Goal: Transaction & Acquisition: Book appointment/travel/reservation

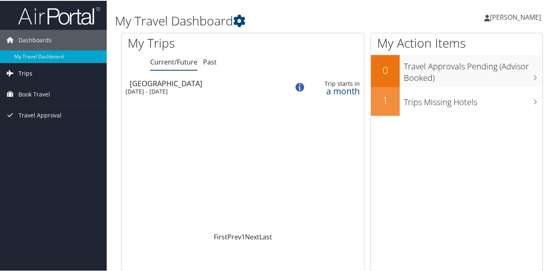
click at [22, 74] on span "Trips" at bounding box center [25, 72] width 14 height 21
click at [20, 75] on span "Trips" at bounding box center [25, 72] width 14 height 21
click at [28, 80] on span "Trips" at bounding box center [25, 72] width 14 height 21
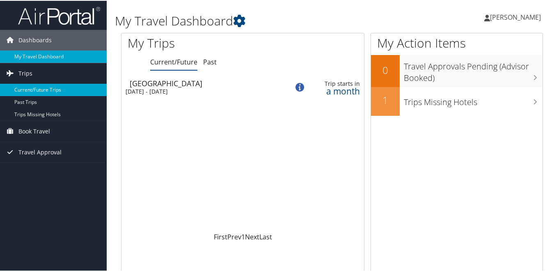
click at [32, 91] on link "Current/Future Trips" at bounding box center [53, 89] width 107 height 12
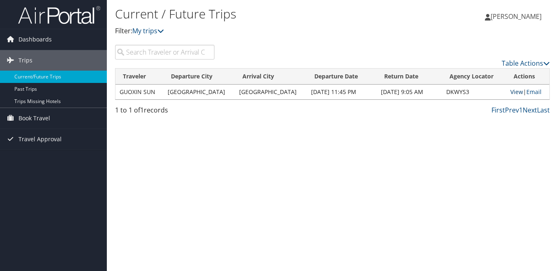
click at [510, 91] on link "View" at bounding box center [516, 92] width 13 height 8
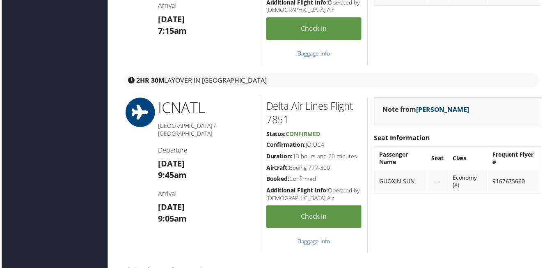
scroll to position [813, 0]
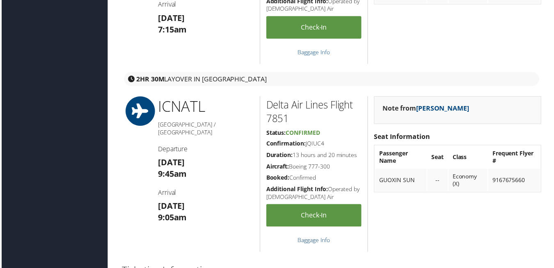
click at [311, 242] on link "Baggage Info" at bounding box center [314, 241] width 33 height 8
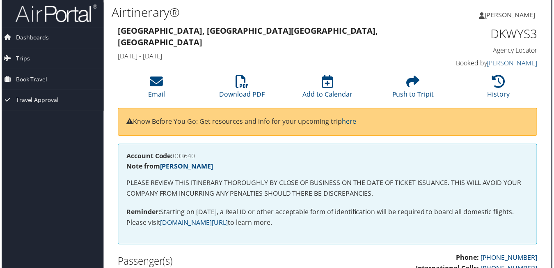
scroll to position [3, 4]
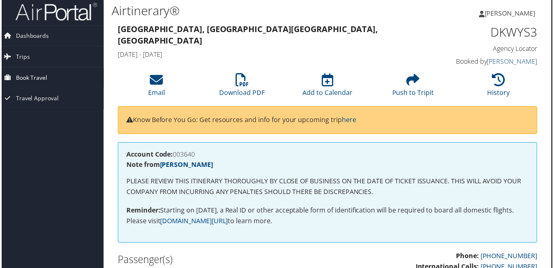
click at [37, 78] on span "Book Travel" at bounding box center [30, 78] width 32 height 21
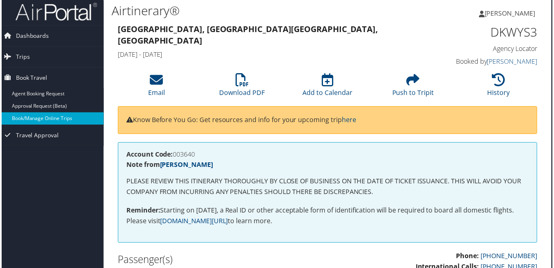
click at [59, 119] on link "Book/Manage Online Trips" at bounding box center [49, 119] width 107 height 12
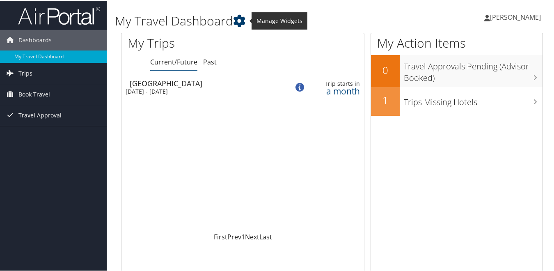
click at [243, 23] on icon at bounding box center [239, 20] width 12 height 12
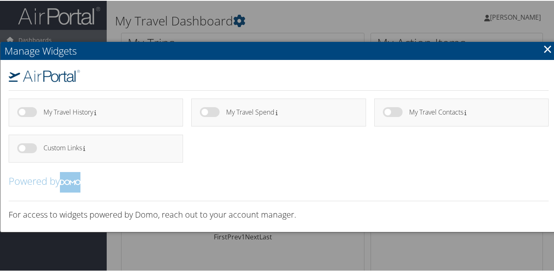
click at [399, 12] on div at bounding box center [279, 135] width 558 height 271
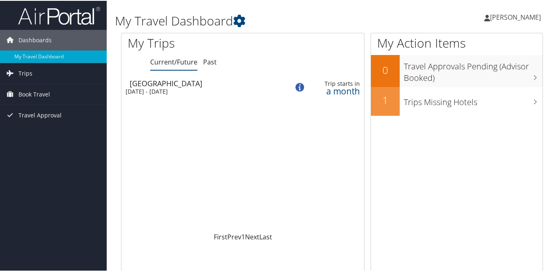
click at [520, 19] on span "[PERSON_NAME]" at bounding box center [515, 16] width 51 height 9
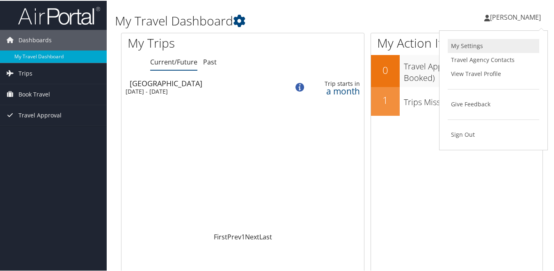
click at [463, 45] on link "My Settings" at bounding box center [494, 45] width 92 height 14
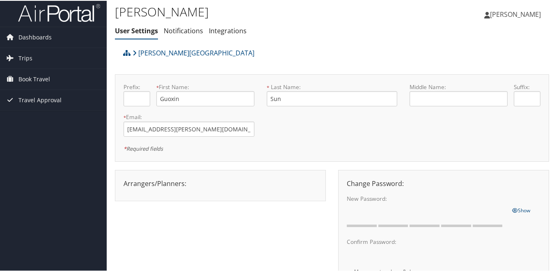
scroll to position [3, 0]
click at [525, 16] on span "[PERSON_NAME]" at bounding box center [515, 13] width 51 height 9
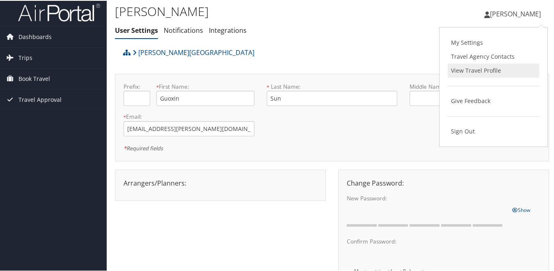
click at [466, 67] on link "View Travel Profile" at bounding box center [494, 70] width 92 height 14
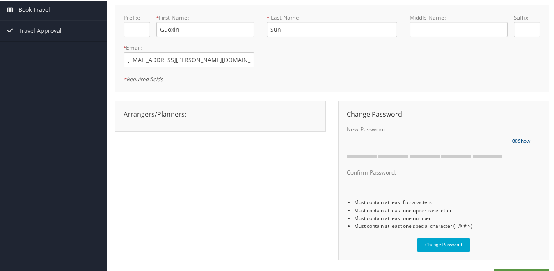
scroll to position [0, 0]
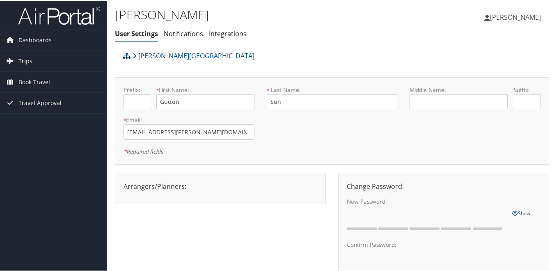
click at [523, 20] on span "[PERSON_NAME]" at bounding box center [515, 16] width 51 height 9
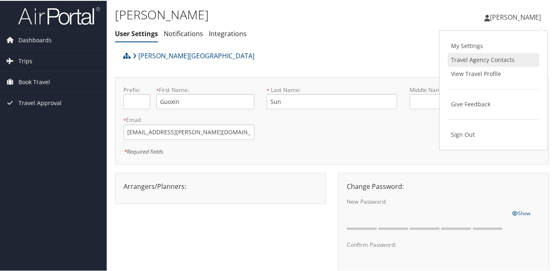
click at [467, 53] on link "Travel Agency Contacts" at bounding box center [494, 59] width 92 height 14
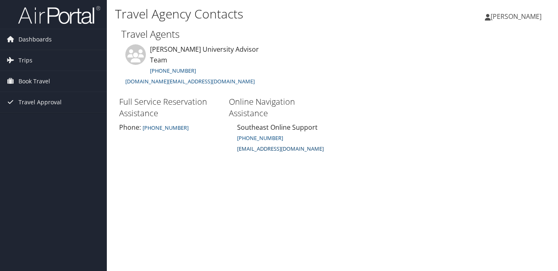
click at [282, 145] on small "seonlinesupport@cbtravel.com" at bounding box center [280, 148] width 87 height 7
click at [524, 18] on span "[PERSON_NAME]" at bounding box center [515, 16] width 51 height 9
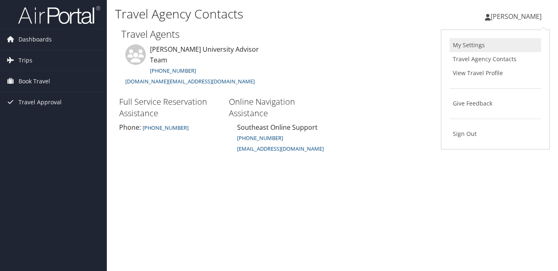
click at [470, 43] on link "My Settings" at bounding box center [495, 45] width 92 height 14
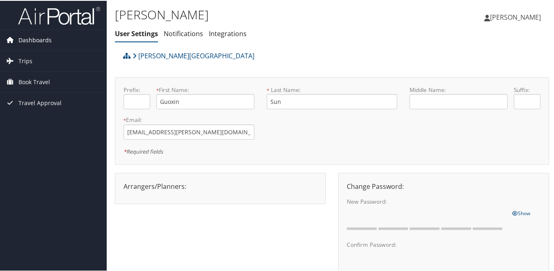
click at [41, 44] on span "Dashboards" at bounding box center [34, 39] width 33 height 21
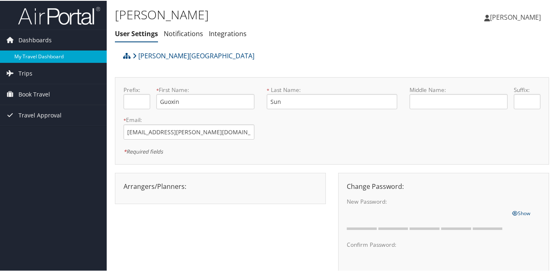
click at [32, 58] on link "My Travel Dashboard" at bounding box center [53, 56] width 107 height 12
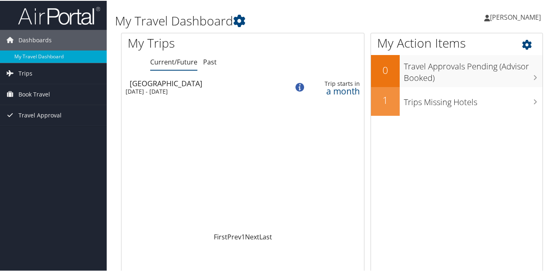
click at [526, 42] on icon at bounding box center [534, 42] width 24 height 14
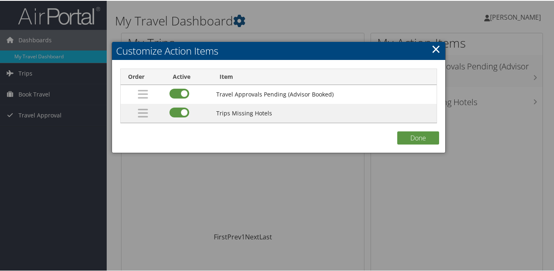
click at [435, 47] on link "×" at bounding box center [436, 48] width 9 height 16
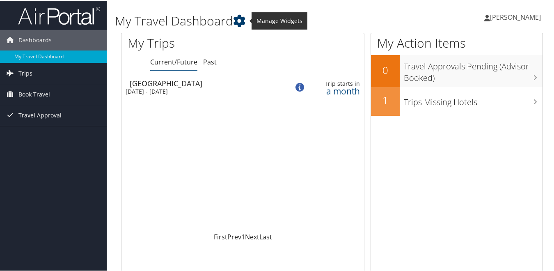
click at [245, 16] on icon at bounding box center [239, 20] width 12 height 12
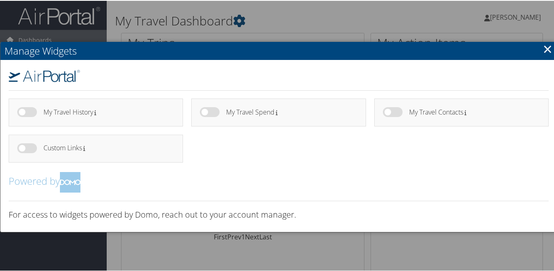
click at [548, 53] on link "×" at bounding box center [547, 48] width 9 height 16
